Goal: Information Seeking & Learning: Check status

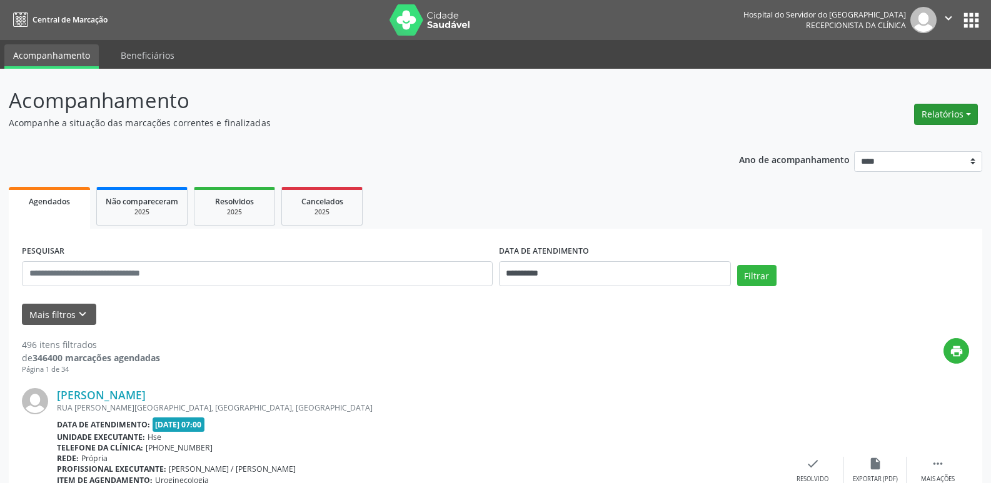
click at [942, 110] on button "Relatórios" at bounding box center [946, 114] width 64 height 21
click at [929, 137] on link "Agendamentos" at bounding box center [911, 140] width 134 height 17
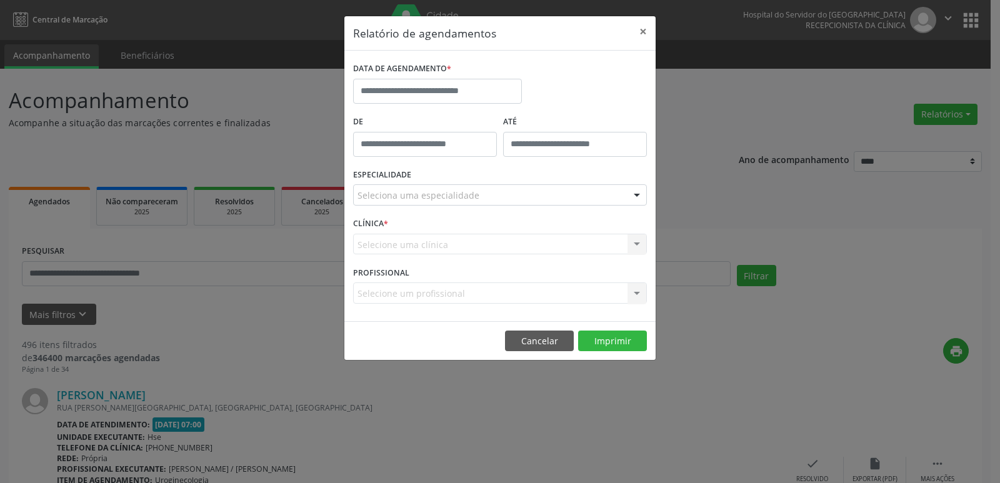
click at [414, 75] on label "DATA DE AGENDAMENTO *" at bounding box center [402, 68] width 98 height 19
click at [411, 90] on input "text" at bounding box center [437, 91] width 169 height 25
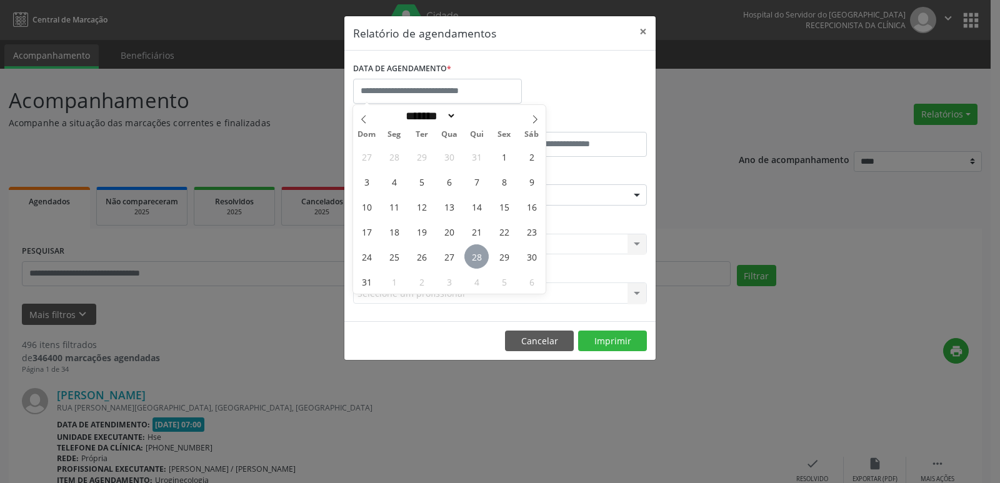
click at [480, 254] on span "28" at bounding box center [476, 256] width 24 height 24
type input "**********"
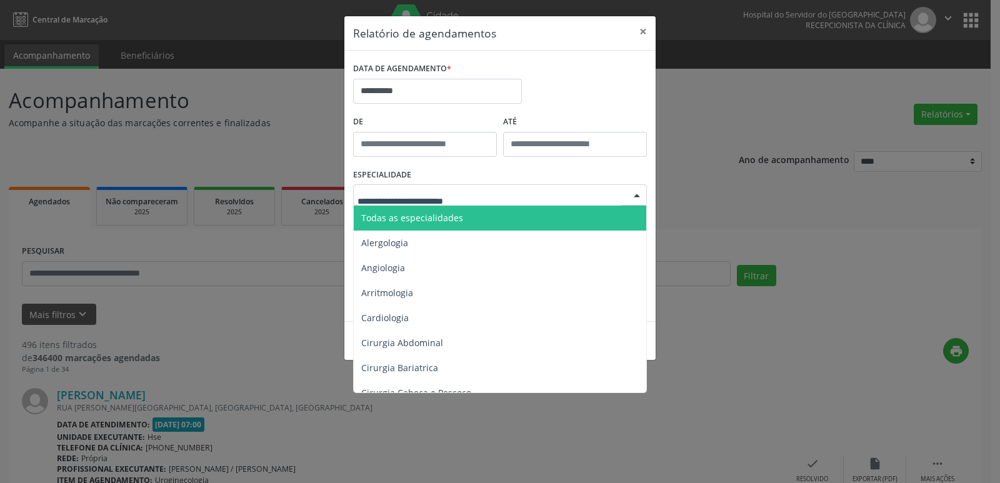
click at [451, 186] on div at bounding box center [500, 194] width 294 height 21
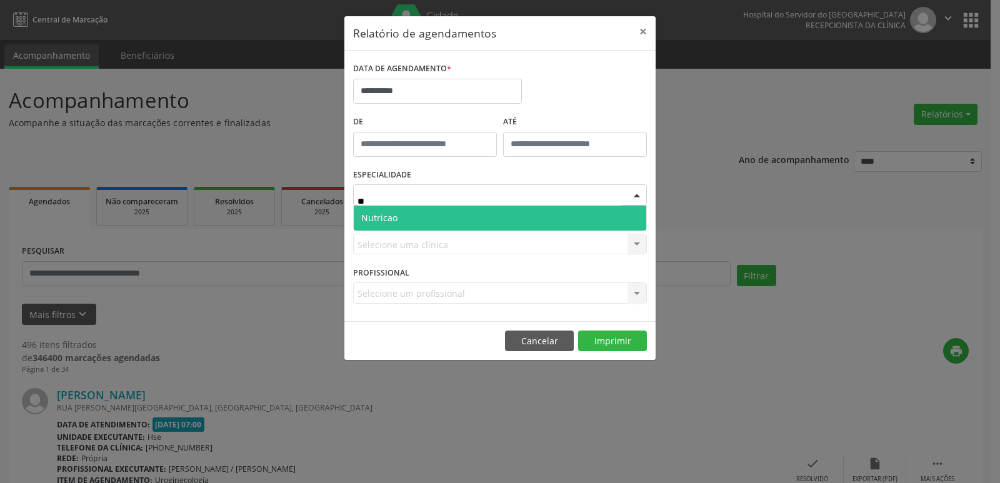
type input "***"
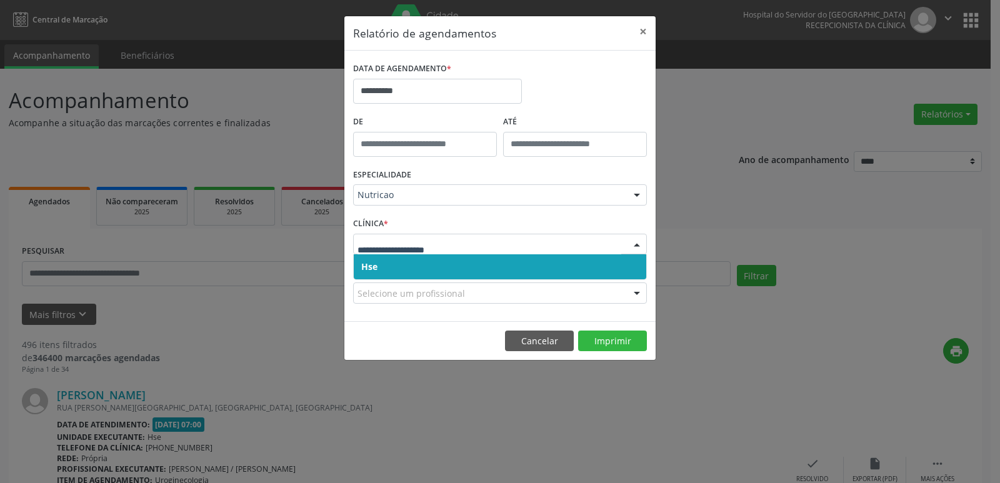
click at [486, 266] on span "Hse" at bounding box center [500, 266] width 292 height 25
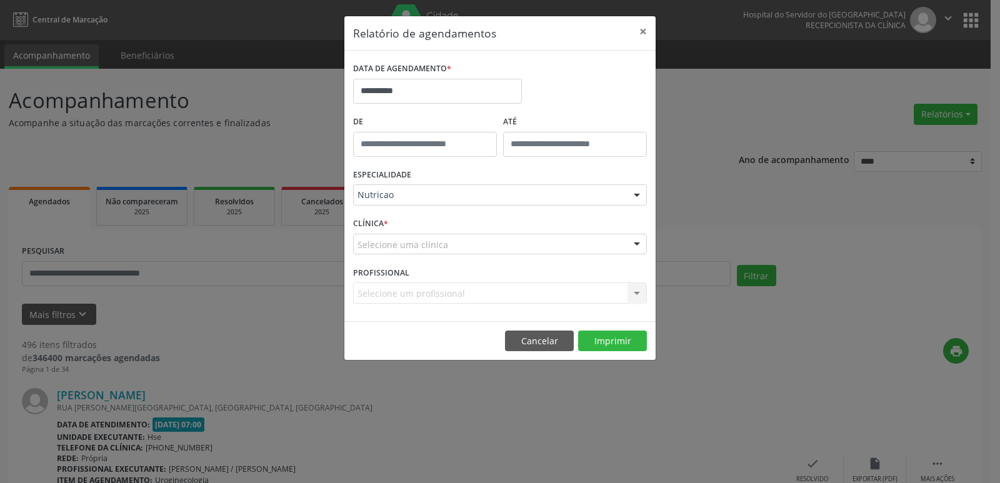
click at [474, 239] on div "Selecione uma clínica" at bounding box center [500, 244] width 294 height 21
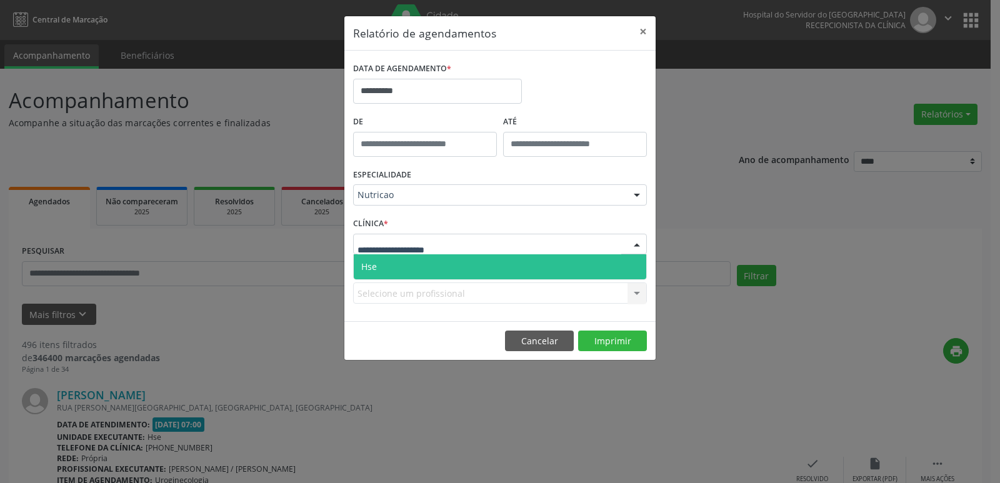
click at [486, 262] on span "Hse" at bounding box center [500, 266] width 292 height 25
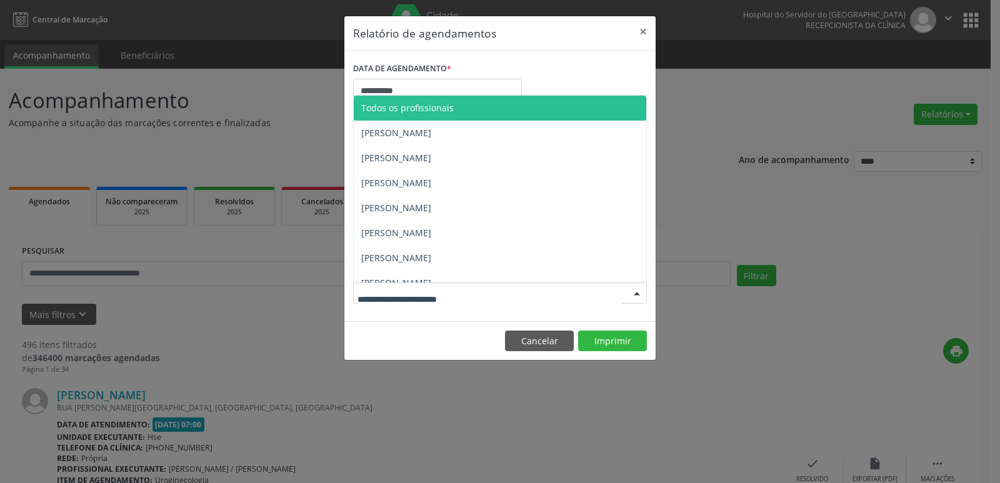
click at [557, 285] on div at bounding box center [500, 292] width 294 height 21
click at [635, 351] on button "Imprimir" at bounding box center [612, 341] width 69 height 21
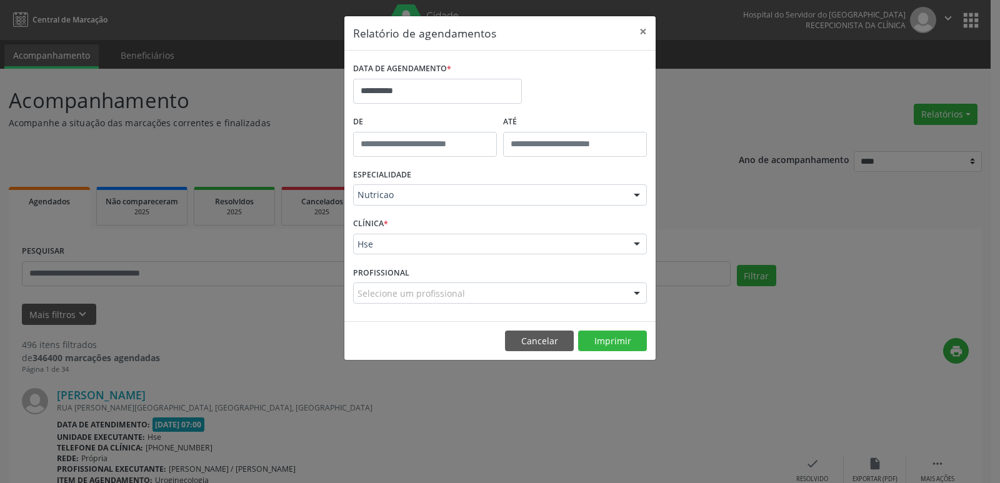
click at [407, 236] on div "Hse" at bounding box center [500, 244] width 294 height 21
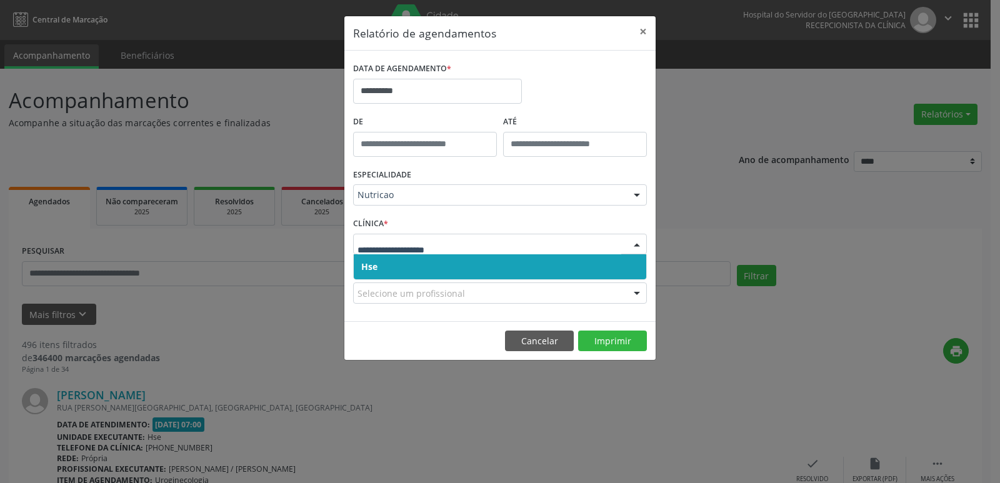
click at [407, 267] on span "Hse" at bounding box center [500, 266] width 292 height 25
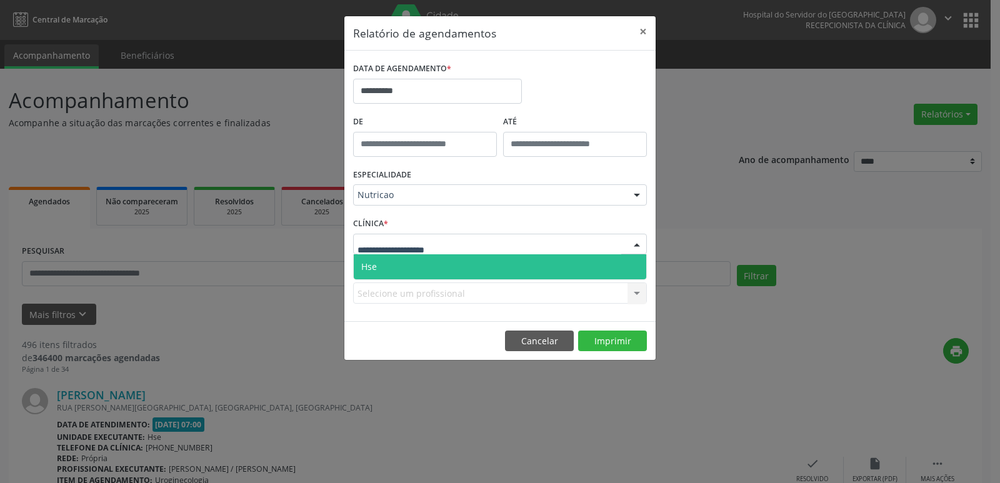
click at [407, 260] on span "Hse" at bounding box center [500, 266] width 292 height 25
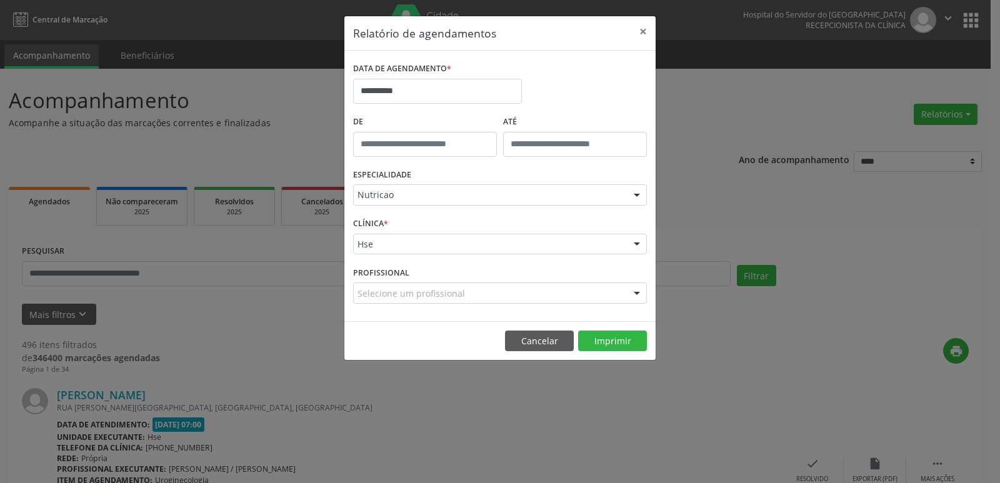
click at [399, 284] on div "Selecione um profissional" at bounding box center [500, 292] width 294 height 21
click at [282, 296] on div "**********" at bounding box center [500, 241] width 1000 height 483
click at [637, 30] on button "×" at bounding box center [643, 31] width 25 height 31
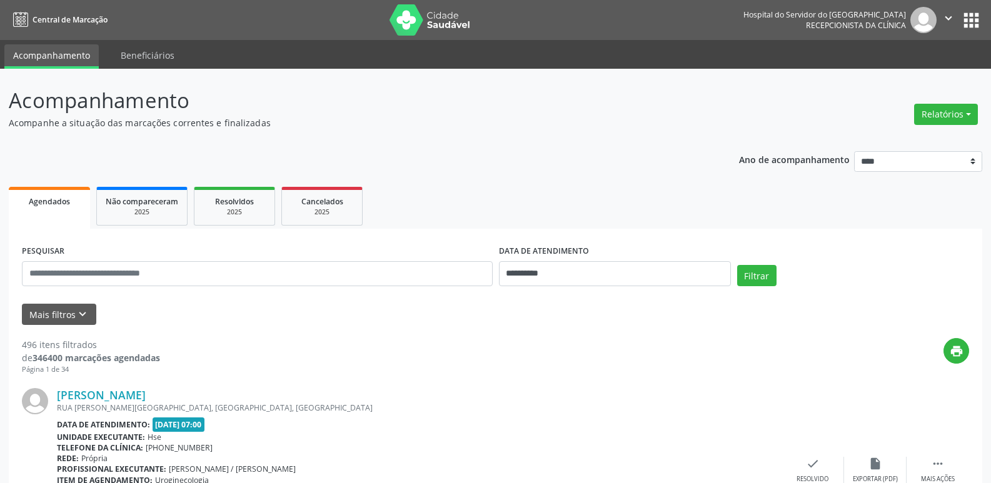
click at [954, 127] on div "Relatórios Agendamentos Procedimentos realizados" at bounding box center [945, 114] width 72 height 30
click at [952, 119] on button "Relatórios" at bounding box center [946, 114] width 64 height 21
click at [943, 143] on link "Agendamentos" at bounding box center [911, 140] width 134 height 17
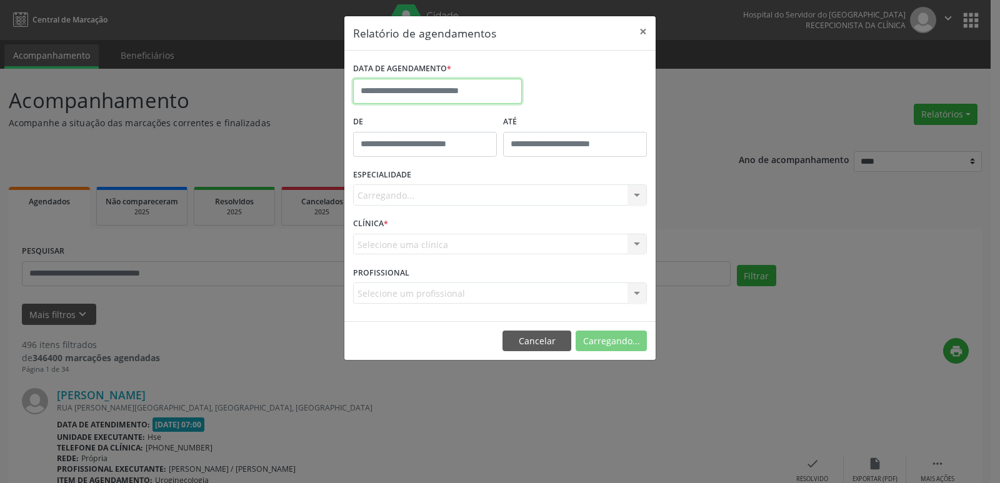
click at [429, 86] on input "text" at bounding box center [437, 91] width 169 height 25
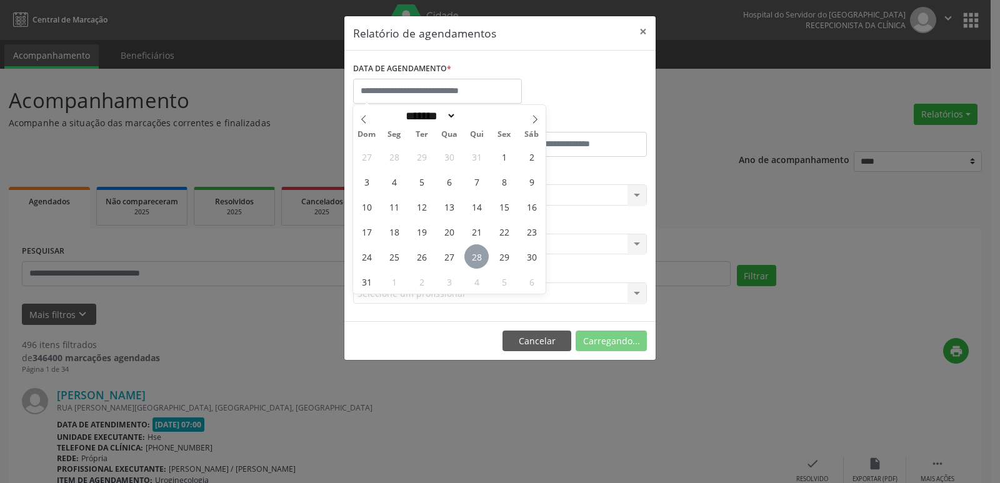
click at [481, 256] on span "28" at bounding box center [476, 256] width 24 height 24
type input "**********"
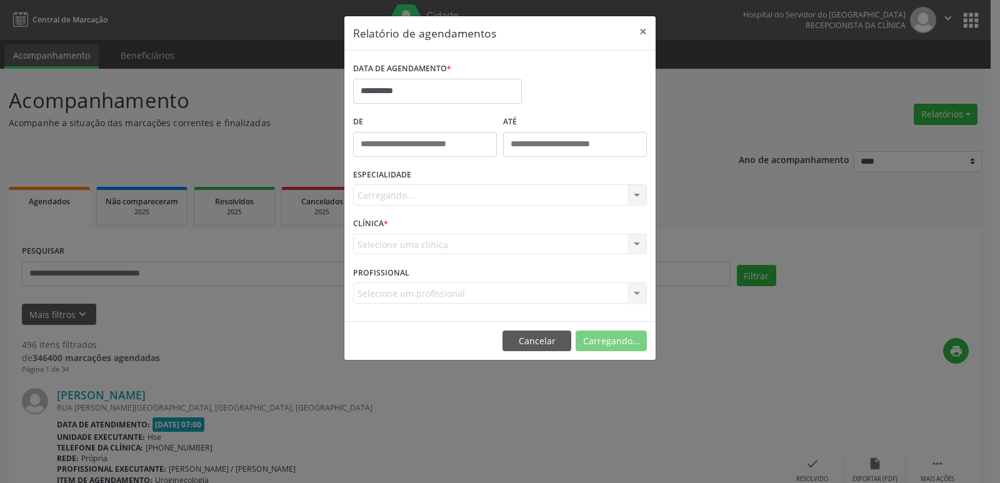
click at [499, 183] on div "ESPECIALIDADE [GEOGRAPHIC_DATA]... Todas as especialidades Alergologia Angiolog…" at bounding box center [500, 190] width 300 height 49
click at [631, 341] on button "Imprimir" at bounding box center [612, 341] width 69 height 21
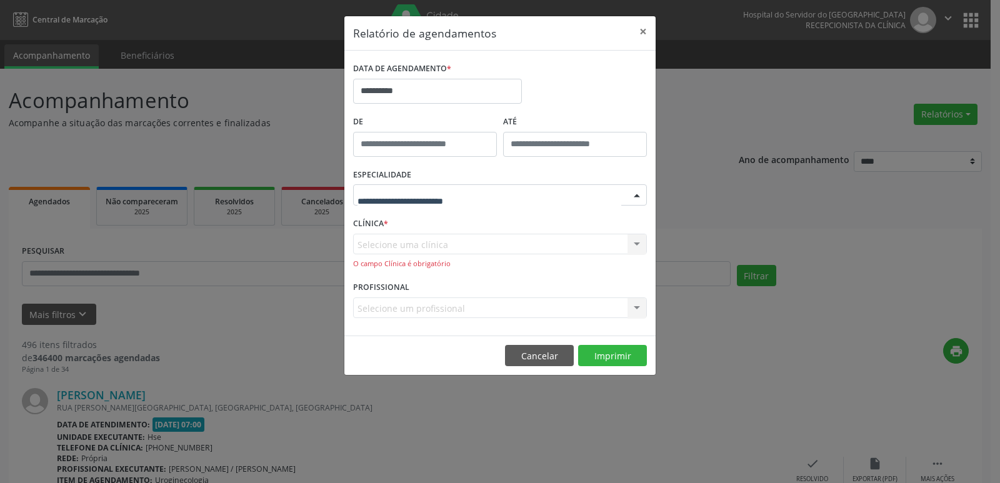
click at [495, 191] on div at bounding box center [500, 194] width 294 height 21
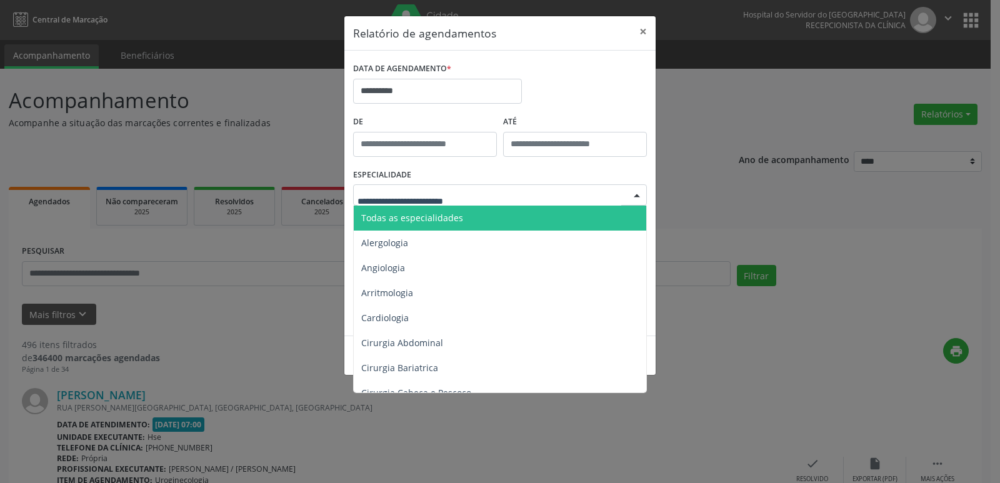
click at [476, 221] on span "Todas as especialidades" at bounding box center [501, 218] width 294 height 25
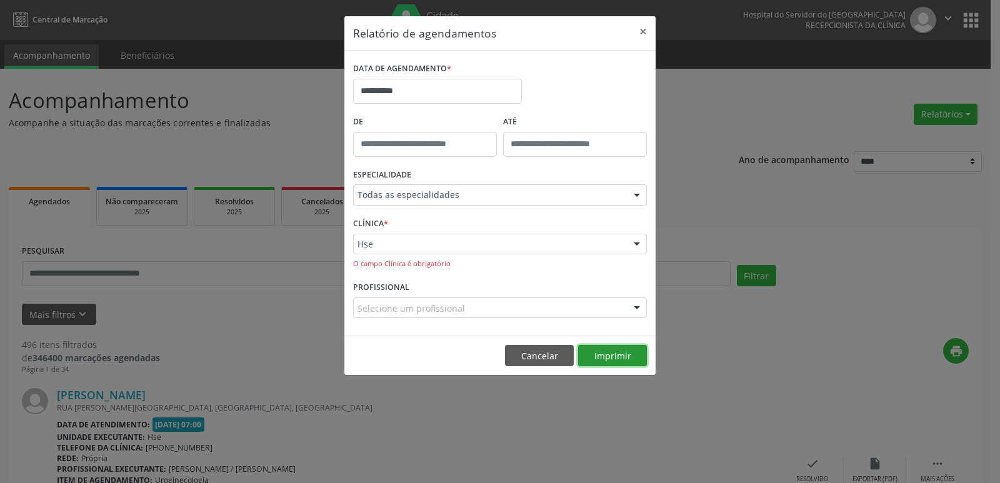
click at [607, 364] on button "Imprimir" at bounding box center [612, 355] width 69 height 21
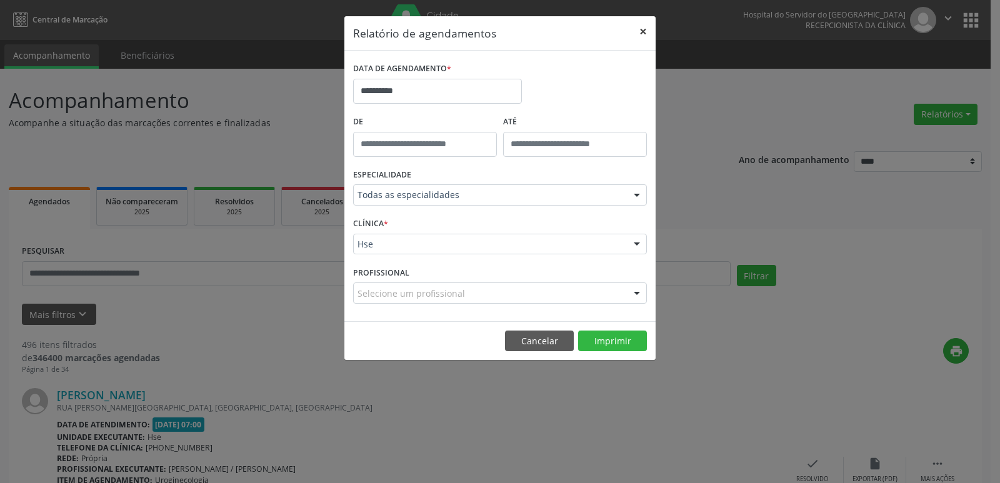
click at [646, 31] on button "×" at bounding box center [643, 31] width 25 height 31
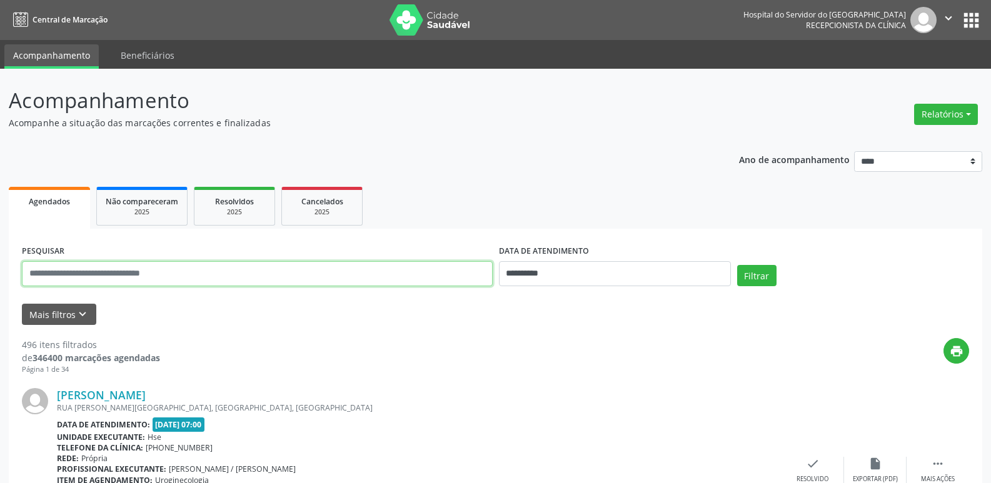
click at [199, 282] on input "text" at bounding box center [257, 273] width 471 height 25
type input "**********"
click at [737, 265] on button "Filtrar" at bounding box center [756, 275] width 39 height 21
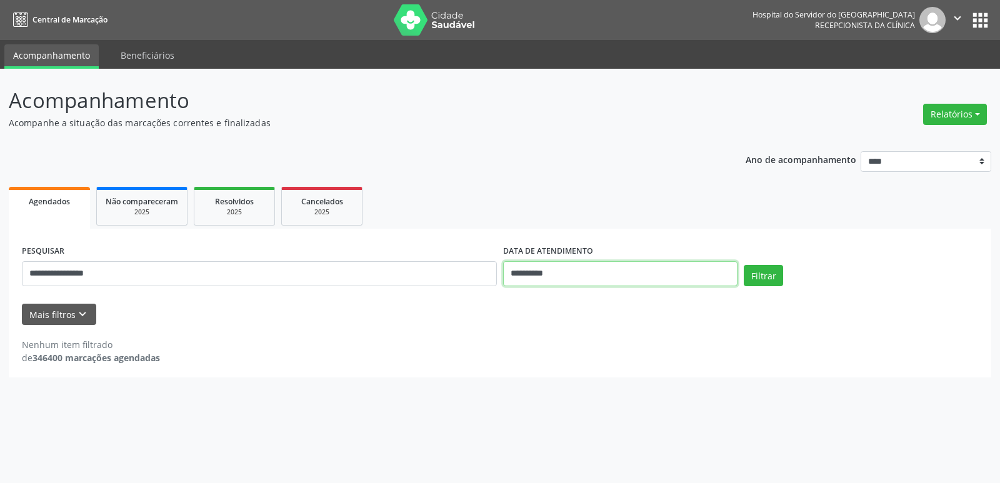
click at [586, 266] on input "**********" at bounding box center [620, 273] width 234 height 25
click at [744, 265] on button "Filtrar" at bounding box center [763, 275] width 39 height 21
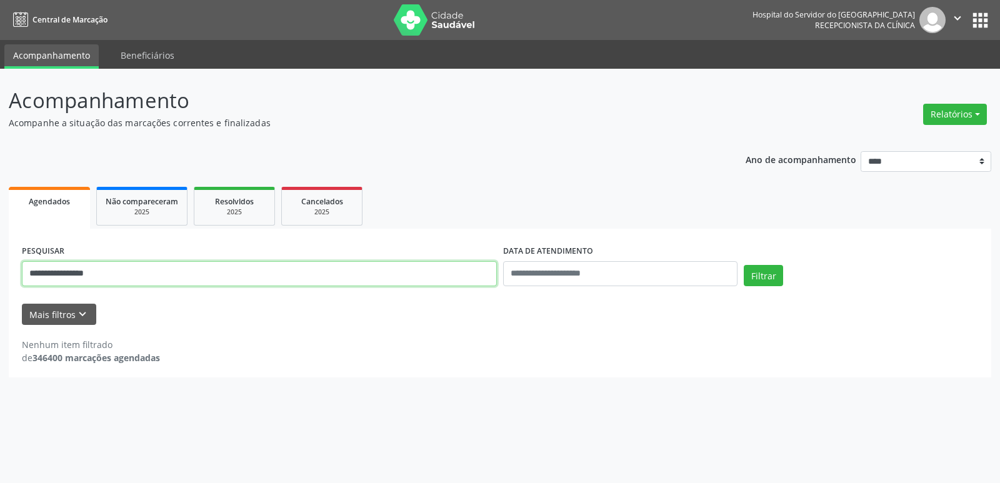
click at [216, 280] on input "**********" at bounding box center [259, 273] width 475 height 25
type input "**********"
click at [744, 265] on button "Filtrar" at bounding box center [763, 275] width 39 height 21
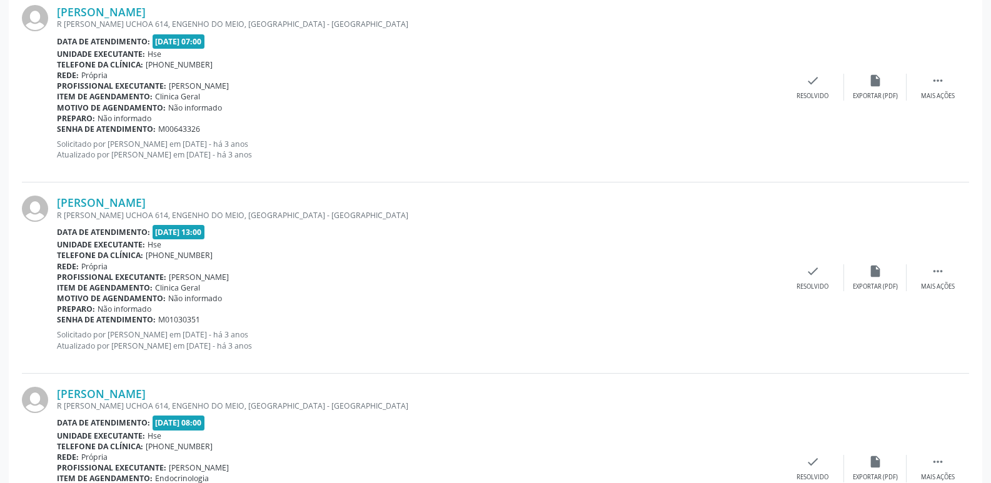
scroll to position [867, 0]
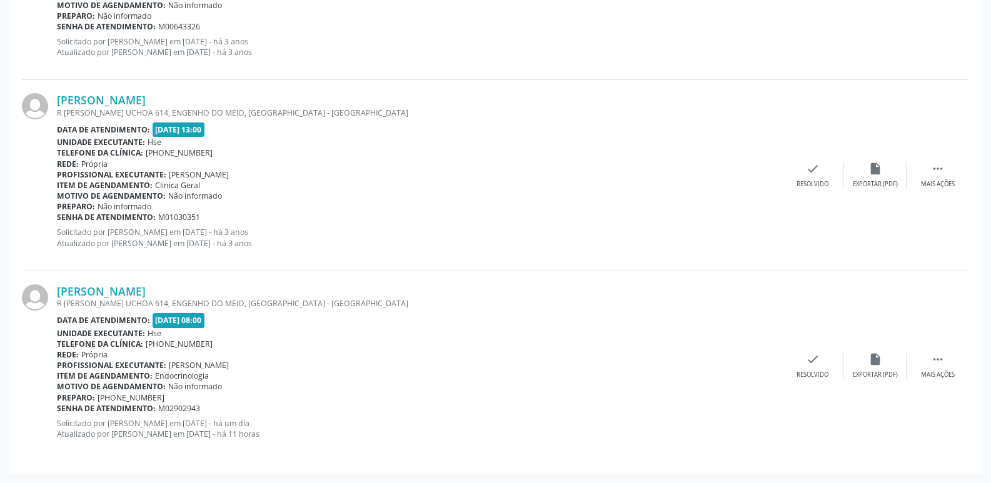
drag, startPoint x: 152, startPoint y: 316, endPoint x: 212, endPoint y: 317, distance: 60.6
click at [212, 317] on div "Data de atendimento: [DATE] 08:00" at bounding box center [419, 320] width 724 height 14
click at [485, 155] on div "Telefone da clínica: [PHONE_NUMBER]" at bounding box center [419, 152] width 724 height 11
click at [121, 289] on link "[PERSON_NAME]" at bounding box center [101, 291] width 89 height 14
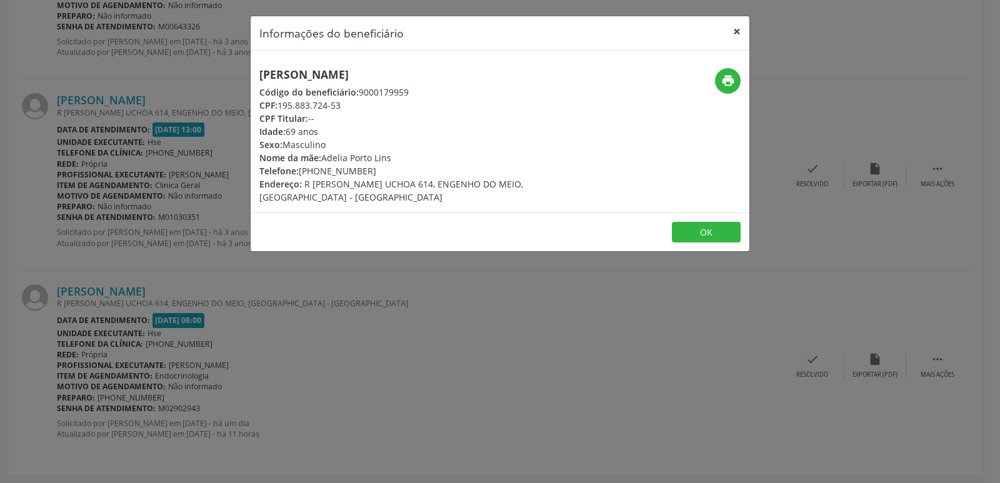
click at [738, 33] on button "×" at bounding box center [736, 31] width 25 height 31
